Goal: Information Seeking & Learning: Learn about a topic

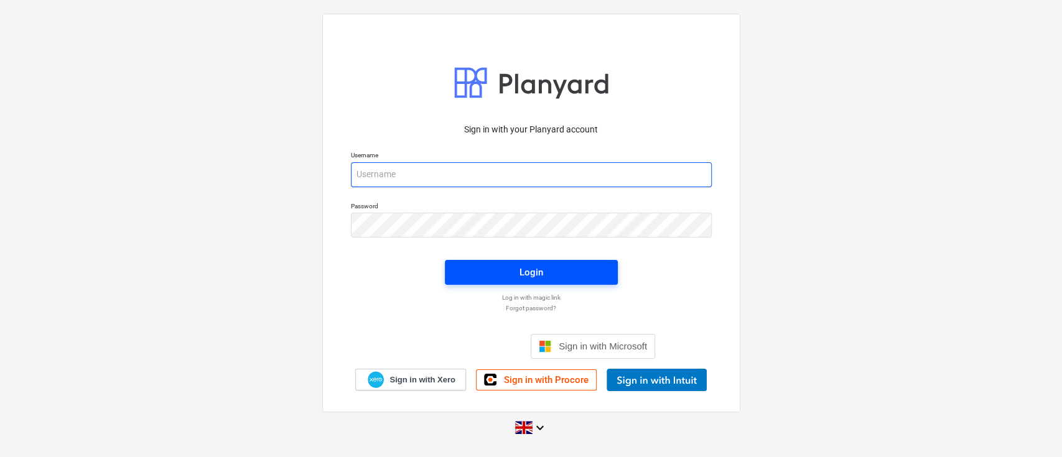
type input "[PERSON_NAME][EMAIL_ADDRESS][DOMAIN_NAME]"
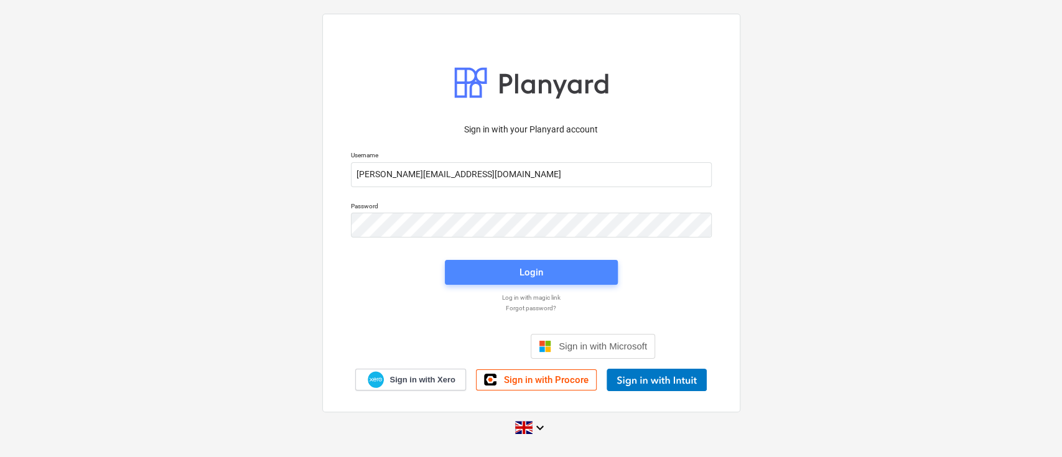
click at [542, 269] on span "Login" at bounding box center [531, 272] width 143 height 16
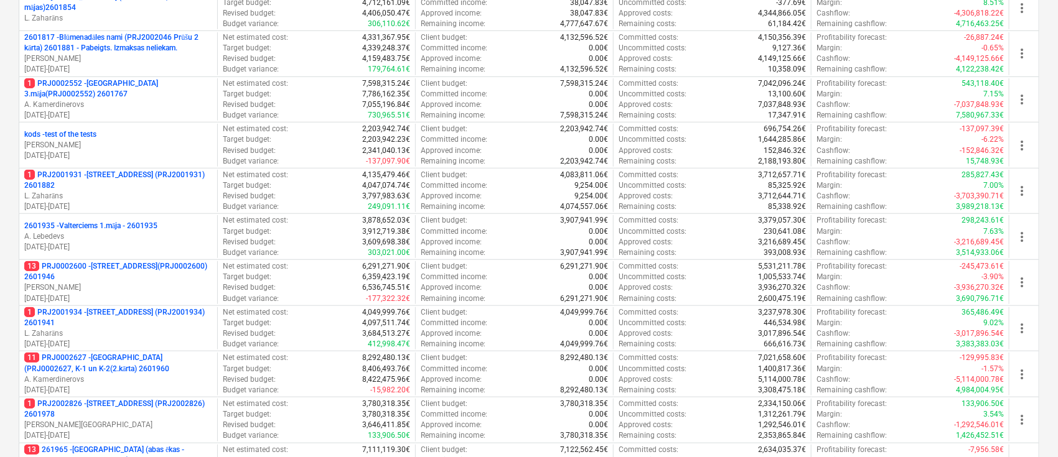
scroll to position [410, 0]
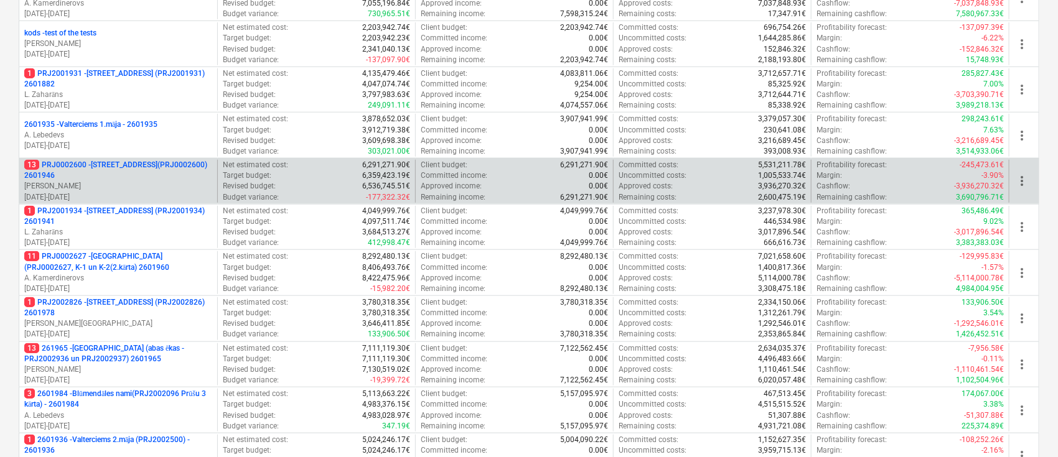
click at [65, 162] on p "13 PRJ0002600 - [STREET_ADDRESS](PRJ0002600) 2601946" at bounding box center [118, 170] width 188 height 21
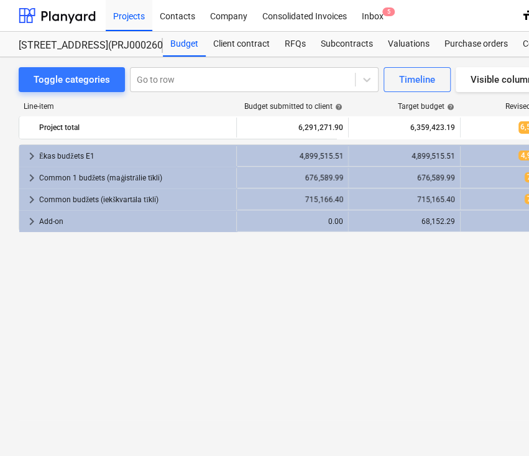
drag, startPoint x: 349, startPoint y: 364, endPoint x: 170, endPoint y: 299, distance: 190.1
click at [170, 299] on div "keyboard_arrow_right Ēkas budžets E1 4,899,515.51 4,899,515.51 4,985,199.62 4,0…" at bounding box center [426, 274] width 814 height 261
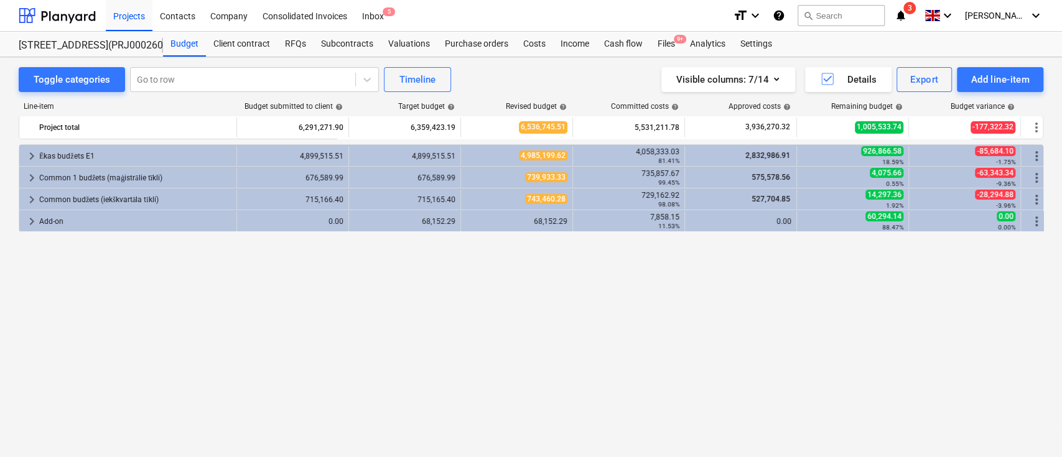
click at [665, 300] on div "keyboard_arrow_right Ēkas budžets E1 4,899,515.51 4,899,515.51 4,985,199.62 4,0…" at bounding box center [531, 274] width 1025 height 261
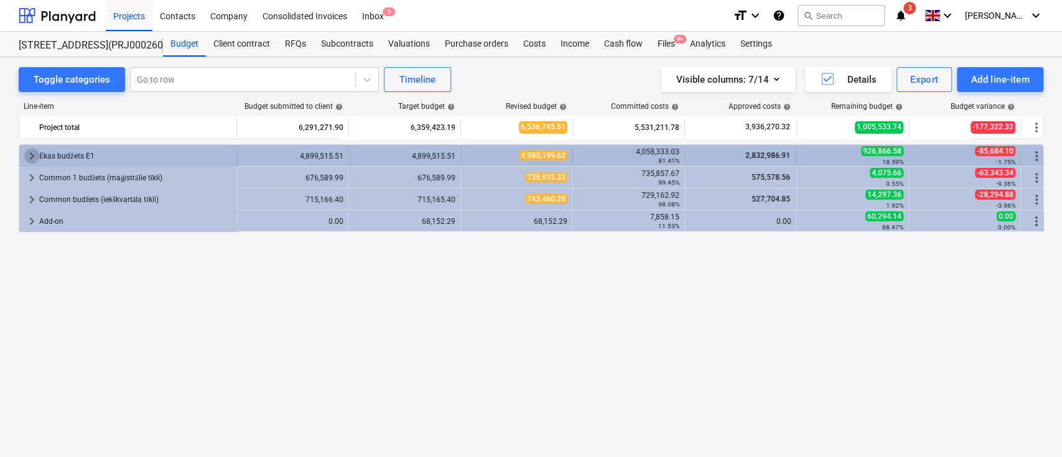
click at [34, 152] on span "keyboard_arrow_right" at bounding box center [31, 156] width 15 height 15
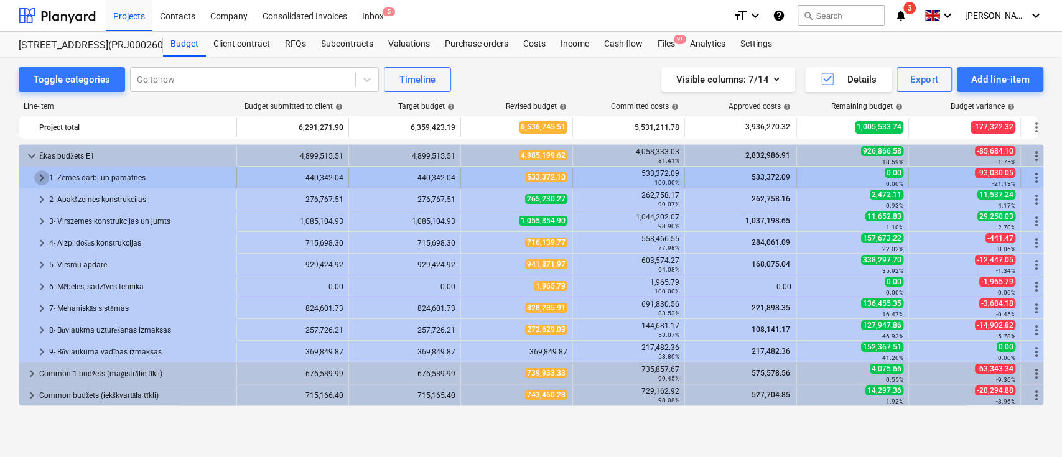
click at [41, 170] on span "keyboard_arrow_right" at bounding box center [41, 177] width 15 height 15
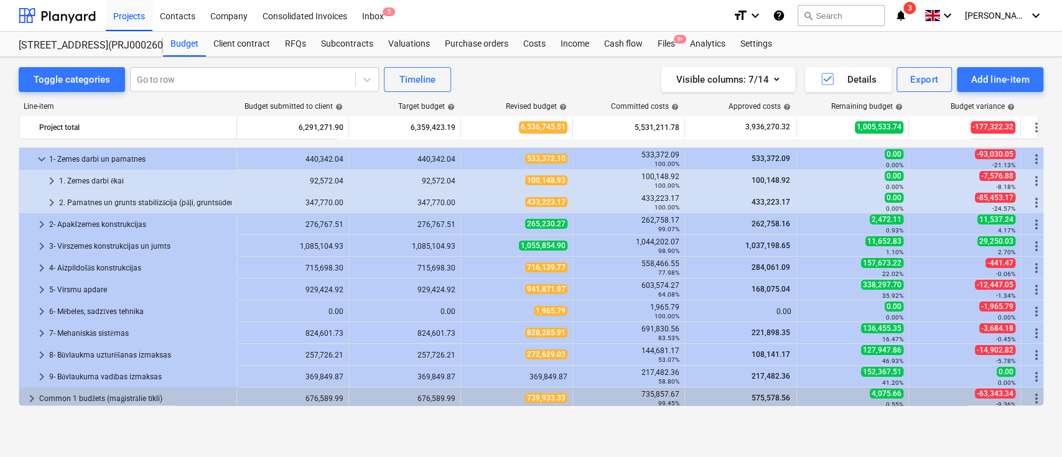
scroll to position [65, 0]
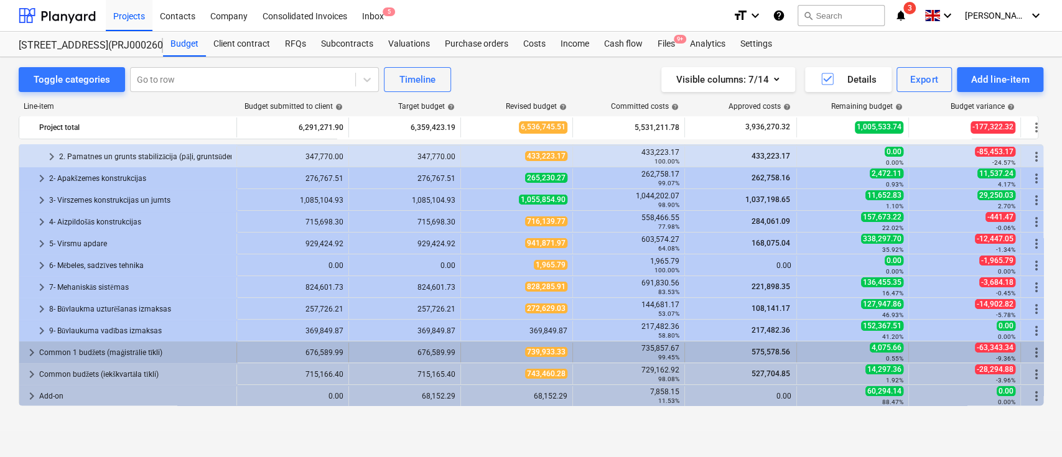
click at [24, 351] on div "keyboard_arrow_right Common 1 budžets (maģistrālie tīkli)" at bounding box center [128, 353] width 218 height 20
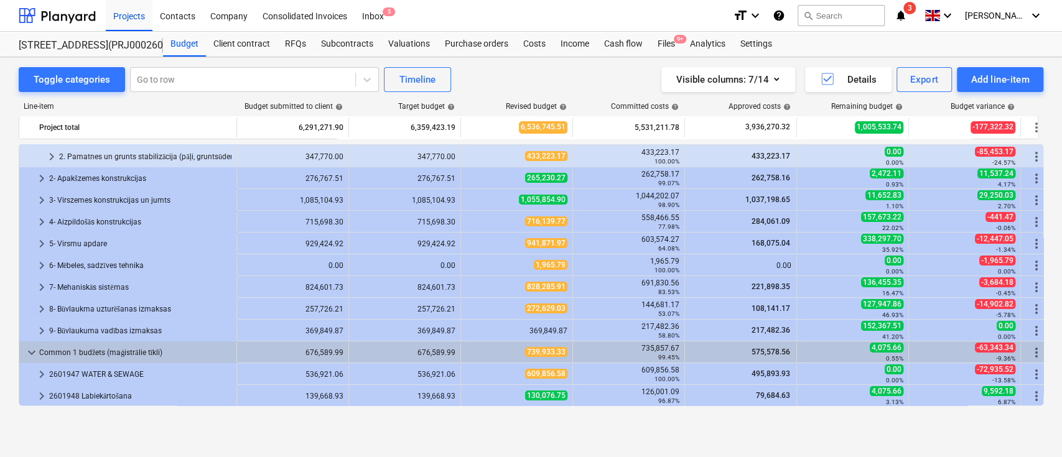
scroll to position [108, 0]
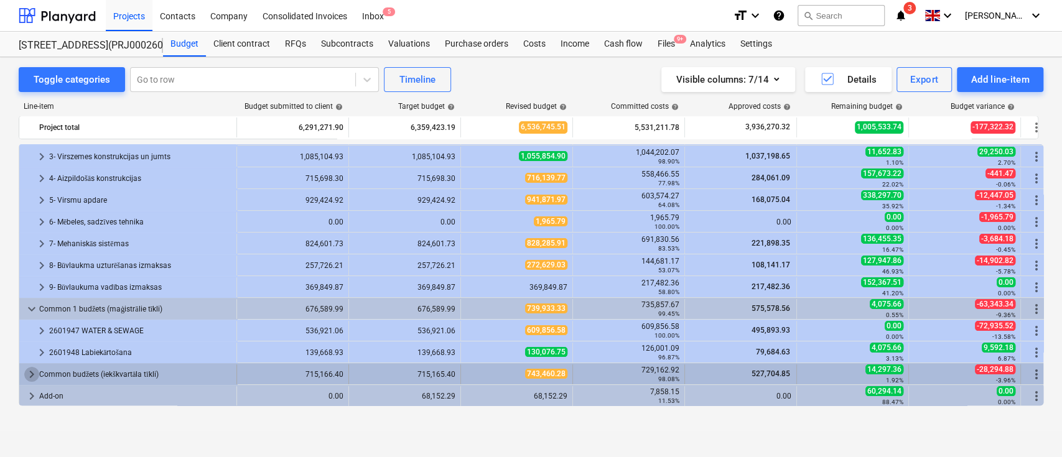
click at [30, 373] on span "keyboard_arrow_right" at bounding box center [31, 374] width 15 height 15
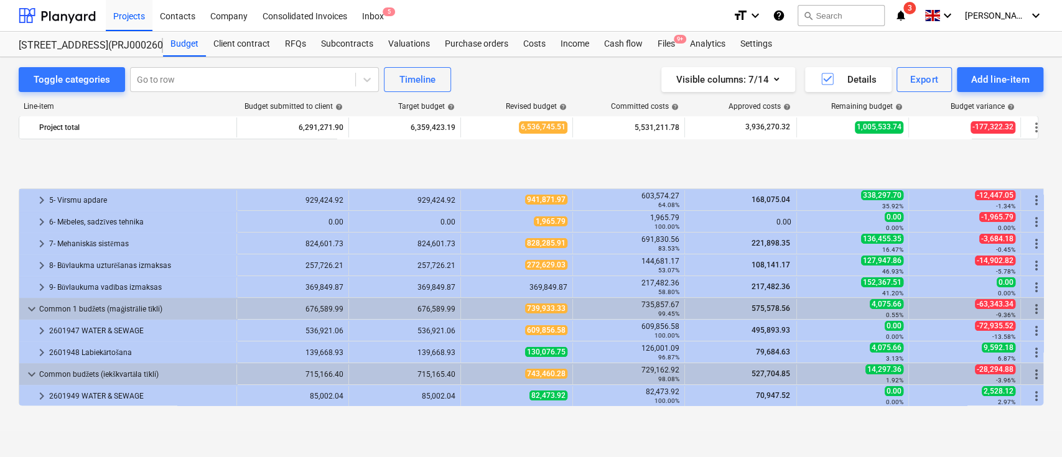
scroll to position [195, 0]
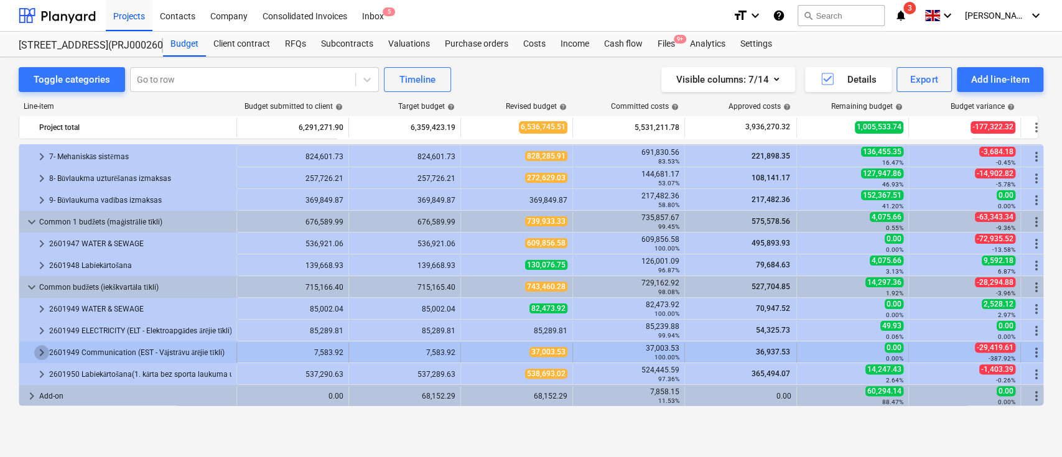
click at [40, 349] on span "keyboard_arrow_right" at bounding box center [41, 352] width 15 height 15
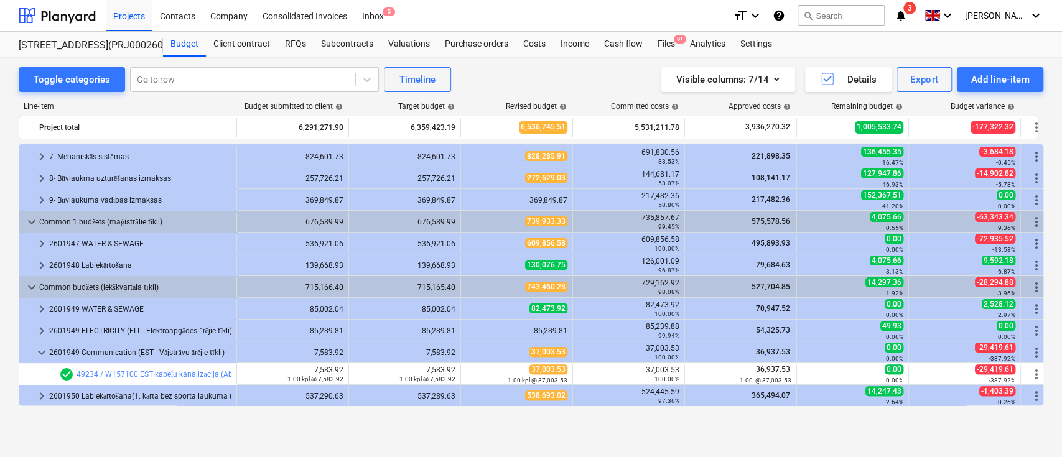
drag, startPoint x: 501, startPoint y: 7, endPoint x: 565, endPoint y: 0, distance: 63.8
click at [501, 7] on div "Projects Contacts Company Consolidated Invoices Inbox 5" at bounding box center [414, 15] width 617 height 31
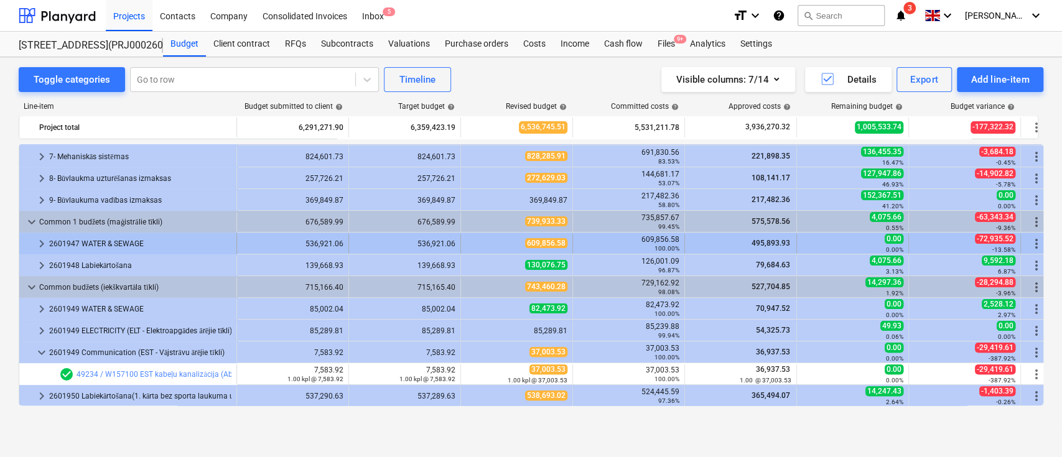
click at [48, 241] on span "keyboard_arrow_right" at bounding box center [41, 243] width 15 height 15
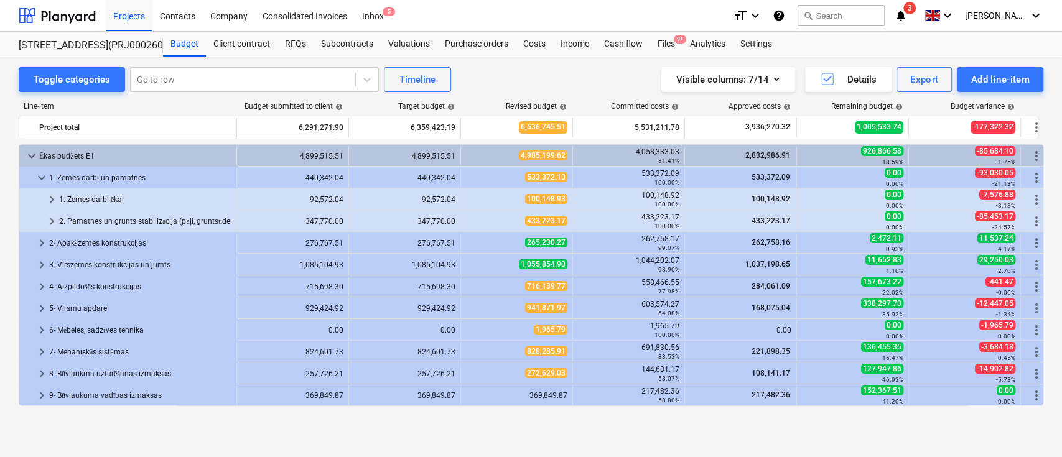
scroll to position [106, 0]
